Goal: Transaction & Acquisition: Purchase product/service

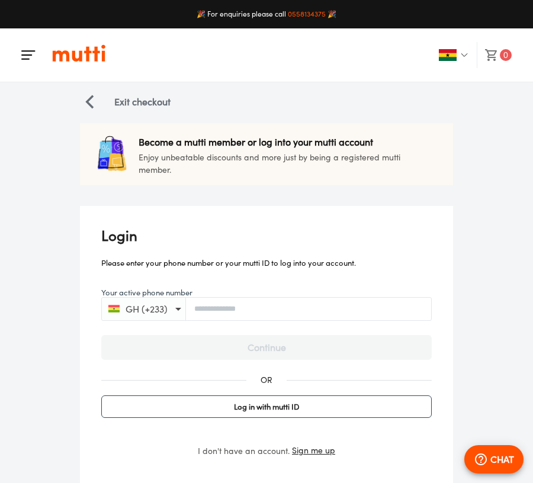
click at [496, 50] on icon "button" at bounding box center [491, 55] width 14 height 14
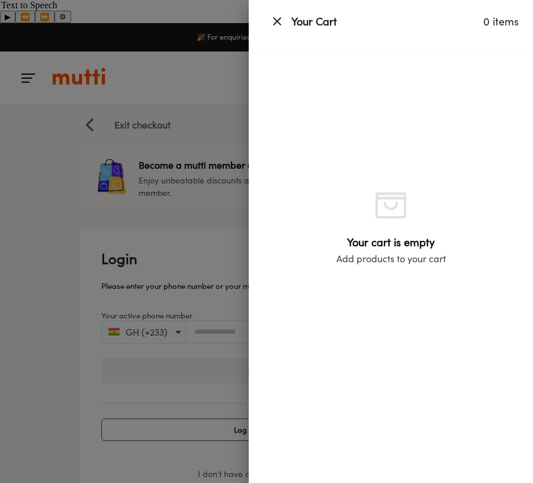
click at [273, 22] on icon "button" at bounding box center [277, 21] width 14 height 14
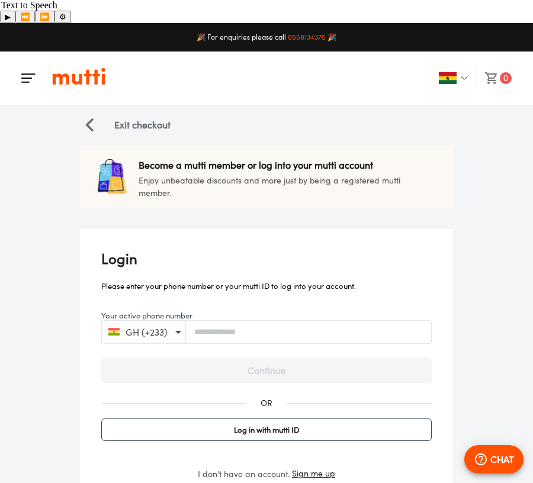
click at [28, 71] on img "button" at bounding box center [28, 78] width 14 height 14
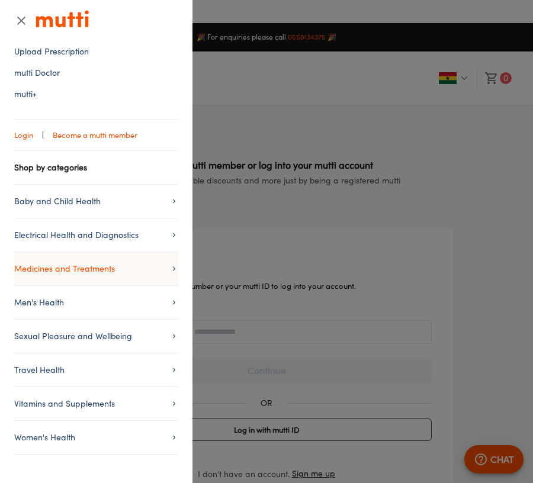
click at [52, 262] on span "Medicines and Treatments" at bounding box center [96, 269] width 164 height 14
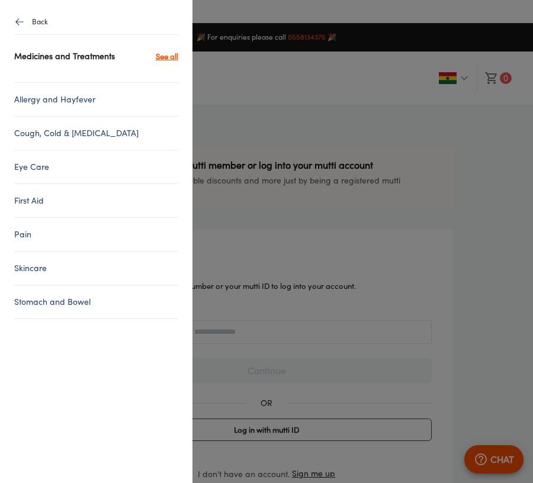
click at [166, 50] on link "See all" at bounding box center [167, 56] width 22 height 14
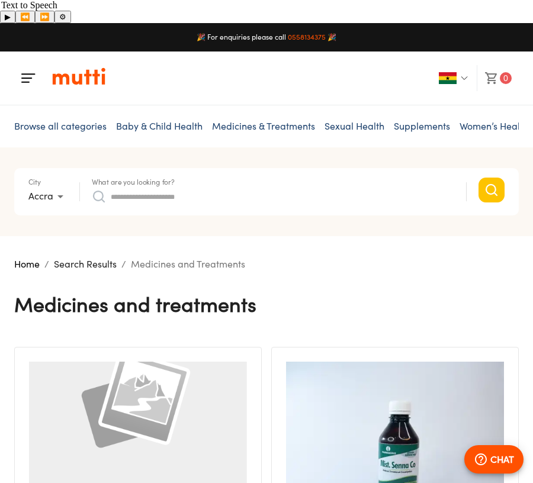
click at [149, 187] on input "What are you looking for?" at bounding box center [282, 196] width 343 height 19
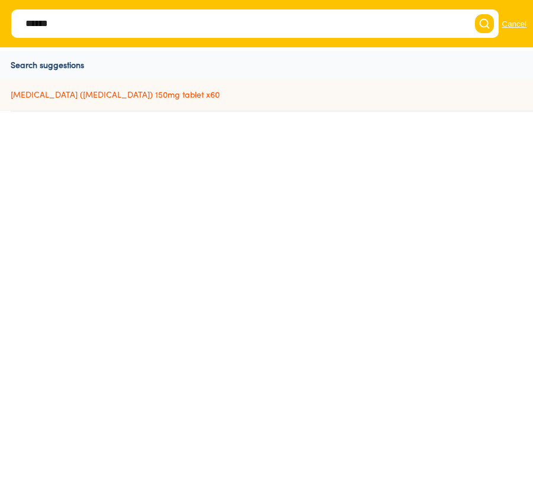
type input "******"
click at [123, 92] on link "[MEDICAL_DATA] ([MEDICAL_DATA]) 150mg tablet x60" at bounding box center [269, 94] width 547 height 31
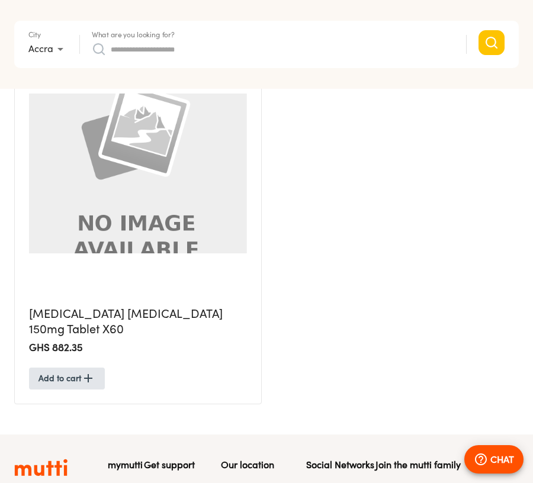
scroll to position [269, 0]
